Goal: Task Accomplishment & Management: Use online tool/utility

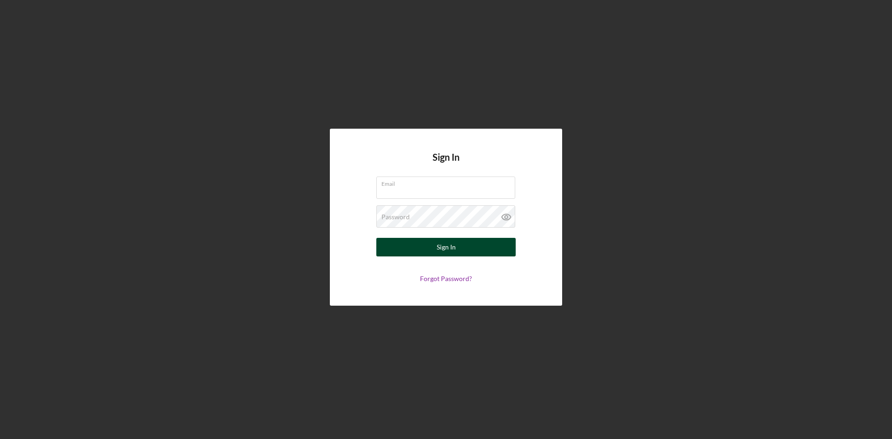
type input "[PERSON_NAME][EMAIL_ADDRESS][DOMAIN_NAME]"
click at [459, 248] on button "Sign In" at bounding box center [445, 247] width 139 height 19
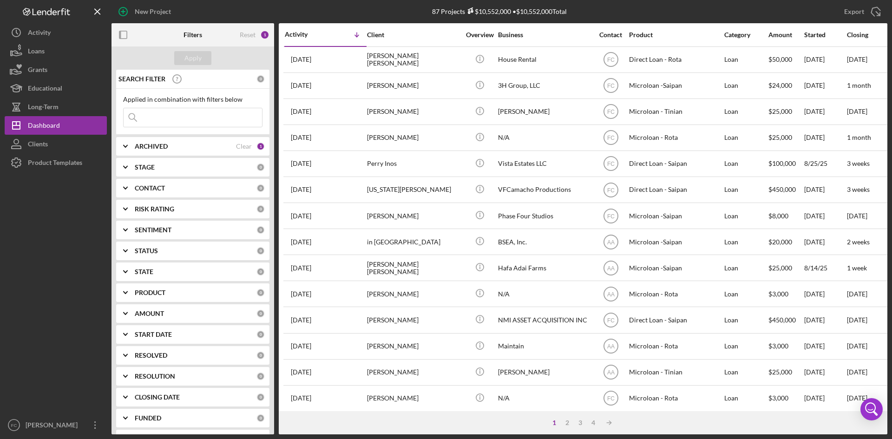
click at [228, 118] on input at bounding box center [193, 117] width 138 height 19
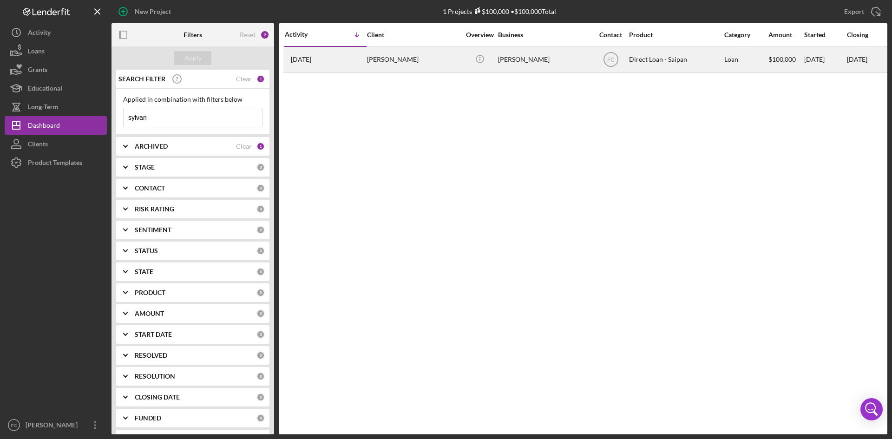
type input "sylvan"
click at [439, 57] on div "[PERSON_NAME]" at bounding box center [413, 59] width 93 height 25
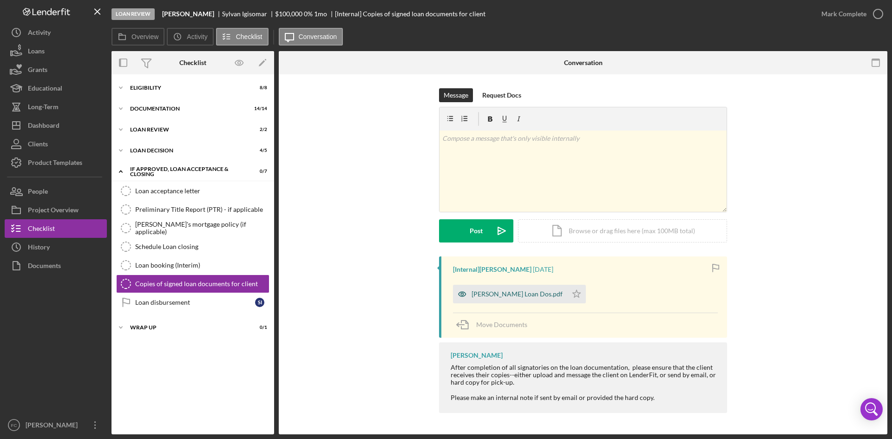
click at [484, 294] on div "[PERSON_NAME] Loan Dos.pdf" at bounding box center [516, 293] width 91 height 7
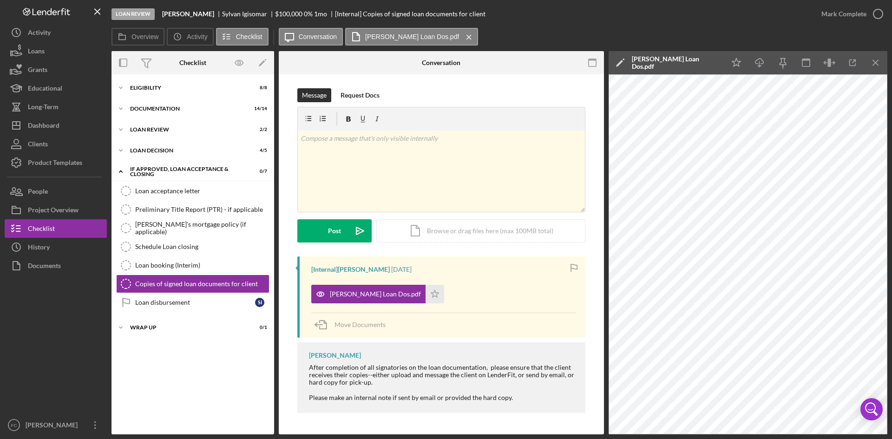
click at [402, 382] on div "After completion of all signatories on the loan documentation, please ensure th…" at bounding box center [442, 382] width 267 height 37
click at [67, 308] on div at bounding box center [56, 345] width 102 height 141
